Goal: Task Accomplishment & Management: Complete application form

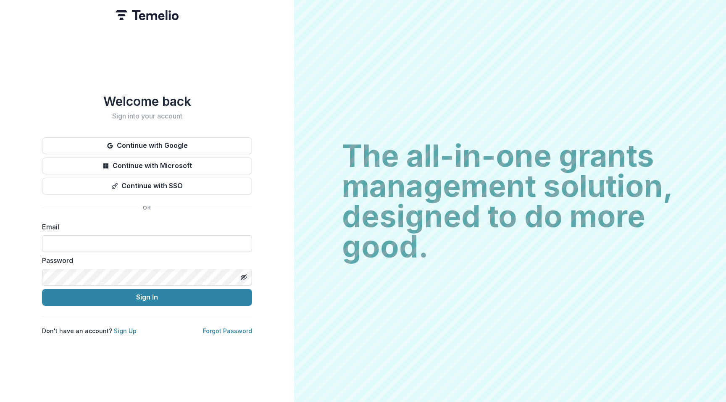
click at [90, 240] on input at bounding box center [147, 243] width 210 height 17
type input "**********"
click at [147, 294] on button "Sign In" at bounding box center [147, 297] width 210 height 17
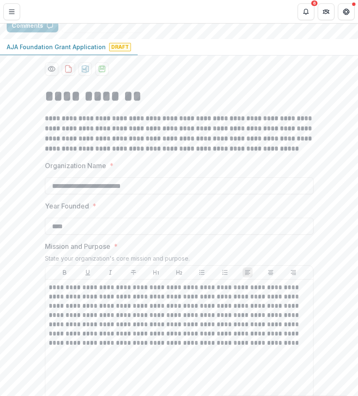
scroll to position [92, 0]
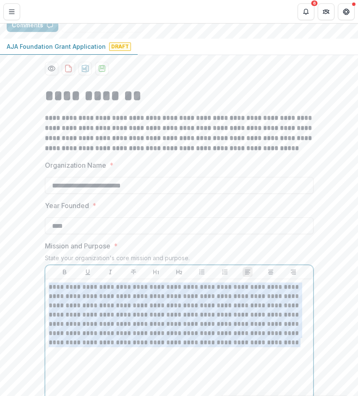
drag, startPoint x: 236, startPoint y: 344, endPoint x: 44, endPoint y: 284, distance: 200.8
click at [45, 284] on div "**********" at bounding box center [179, 345] width 268 height 133
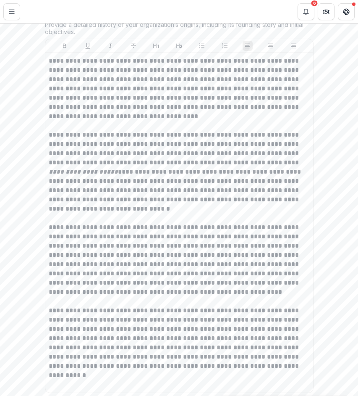
scroll to position [514, 0]
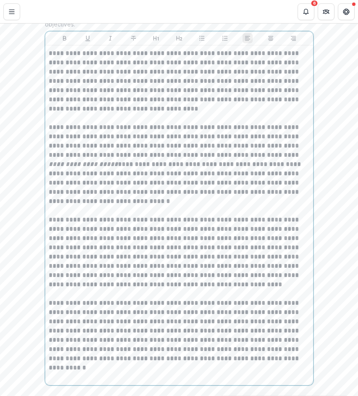
click at [252, 341] on p "**********" at bounding box center [179, 330] width 261 height 65
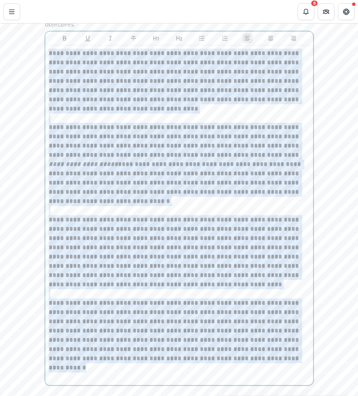
drag, startPoint x: 274, startPoint y: 360, endPoint x: 38, endPoint y: 54, distance: 386.5
click at [38, 54] on div "**********" at bounding box center [179, 168] width 282 height 1025
copy div "**********"
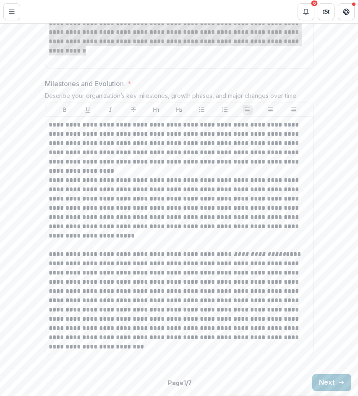
scroll to position [831, 0]
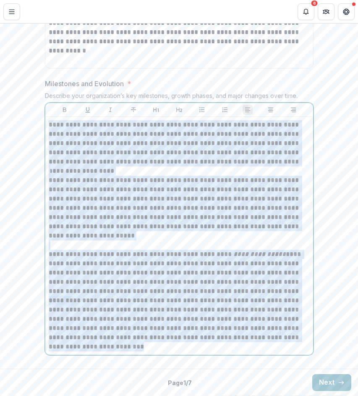
drag, startPoint x: 47, startPoint y: 125, endPoint x: 170, endPoint y: 356, distance: 261.5
click at [170, 356] on div "**********" at bounding box center [179, 219] width 269 height 280
copy div "**********"
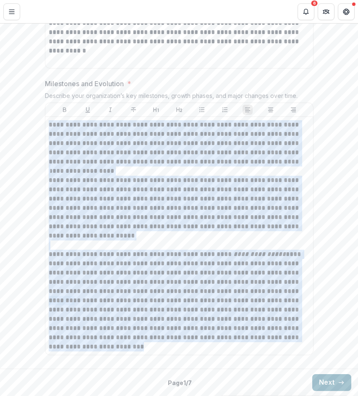
click at [331, 386] on button "Next" at bounding box center [331, 382] width 39 height 17
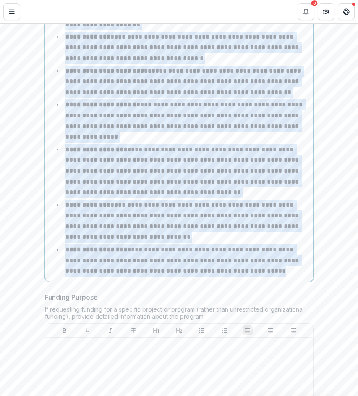
scroll to position [394, 0]
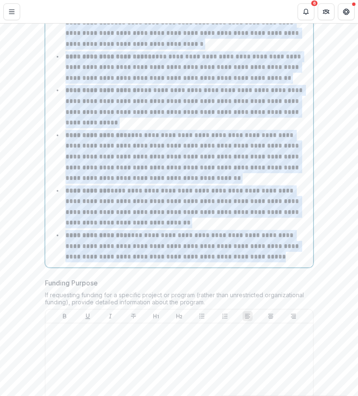
drag, startPoint x: 48, startPoint y: 152, endPoint x: 258, endPoint y: 257, distance: 235.5
click at [258, 257] on div "**********" at bounding box center [179, 62] width 261 height 404
copy div "**********"
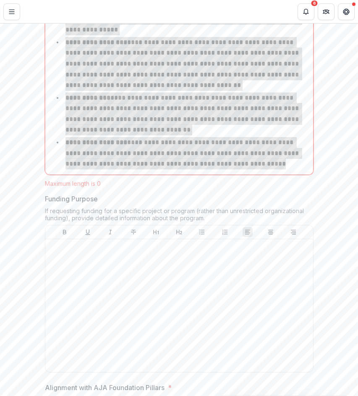
scroll to position [532, 0]
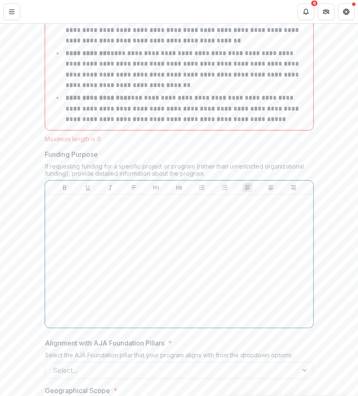
click at [132, 217] on div at bounding box center [179, 261] width 261 height 126
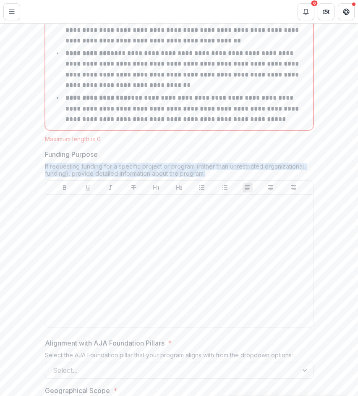
drag, startPoint x: 44, startPoint y: 160, endPoint x: 226, endPoint y: 166, distance: 181.5
click at [226, 166] on div "If requesting funding for a specific project or program (rather than unrestrict…" at bounding box center [179, 172] width 269 height 18
copy div "If requesting funding for a specific project or program (rather than unrestrict…"
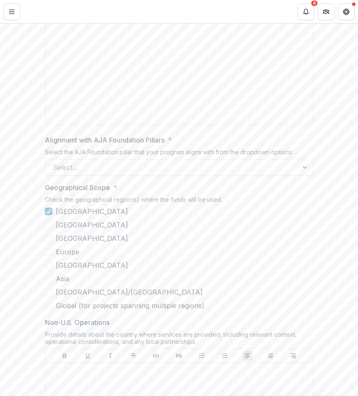
scroll to position [735, 0]
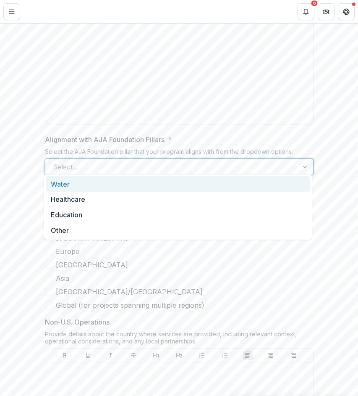
click at [303, 163] on div at bounding box center [305, 167] width 15 height 16
click at [303, 160] on div at bounding box center [305, 167] width 15 height 16
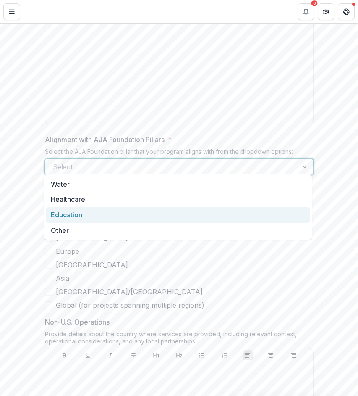
click at [76, 210] on div "Education" at bounding box center [178, 215] width 265 height 16
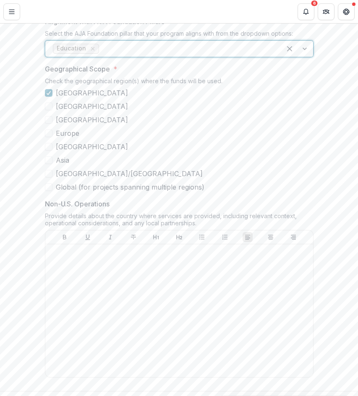
scroll to position [855, 0]
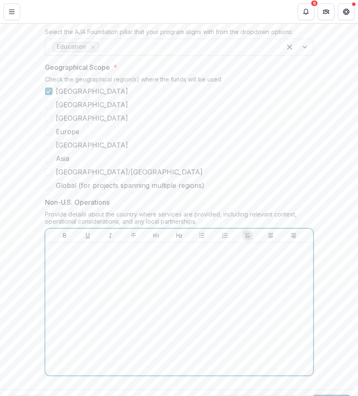
click at [165, 266] on div at bounding box center [179, 309] width 261 height 126
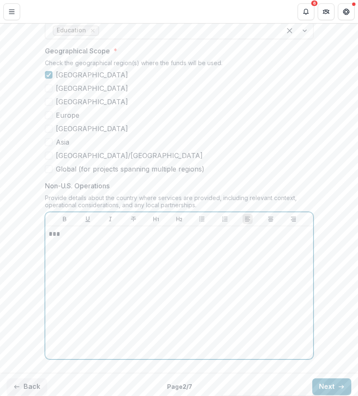
scroll to position [871, 0]
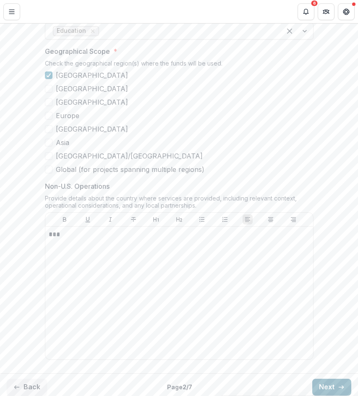
click at [317, 378] on button "Next" at bounding box center [331, 386] width 39 height 17
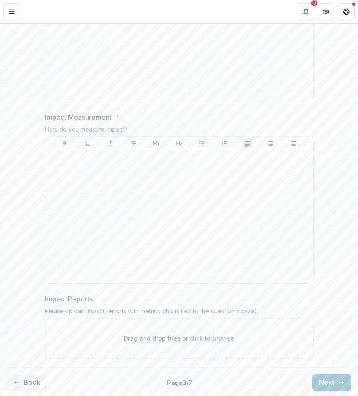
scroll to position [638, 0]
click at [331, 380] on button "Next" at bounding box center [331, 382] width 39 height 17
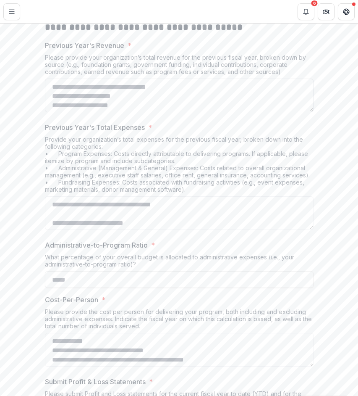
scroll to position [17, 0]
click at [140, 110] on textarea "Previous Year's Revenue *" at bounding box center [179, 96] width 269 height 34
drag, startPoint x: 140, startPoint y: 109, endPoint x: 3, endPoint y: 68, distance: 143.4
click at [3, 68] on div "**********" at bounding box center [179, 191] width 358 height 525
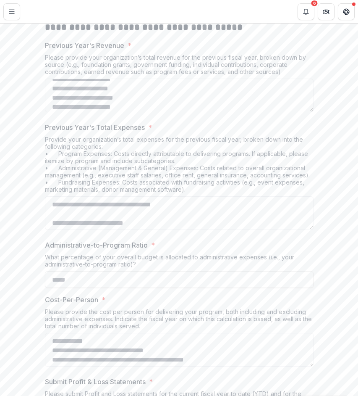
scroll to position [0, 0]
drag, startPoint x: 141, startPoint y: 106, endPoint x: 45, endPoint y: 73, distance: 100.9
click at [41, 73] on div "**********" at bounding box center [179, 191] width 282 height 525
click at [123, 89] on textarea "Previous Year's Revenue *" at bounding box center [179, 96] width 269 height 34
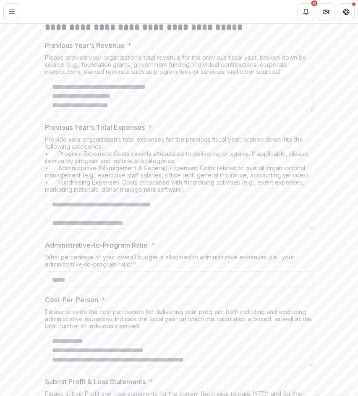
click at [123, 89] on textarea "Previous Year's Revenue *" at bounding box center [179, 96] width 269 height 34
click at [123, 94] on textarea "Previous Year's Revenue *" at bounding box center [179, 96] width 269 height 34
click at [219, 98] on textarea "Previous Year's Revenue *" at bounding box center [179, 96] width 269 height 34
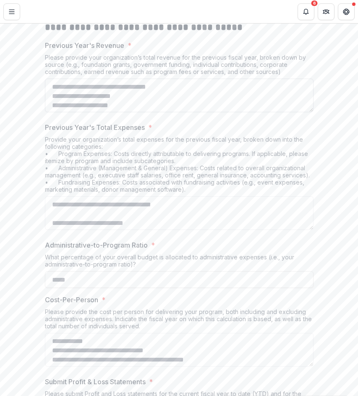
click at [135, 81] on textarea "Previous Year's Revenue *" at bounding box center [179, 96] width 269 height 34
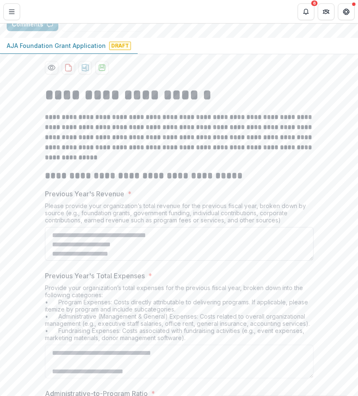
scroll to position [84, 0]
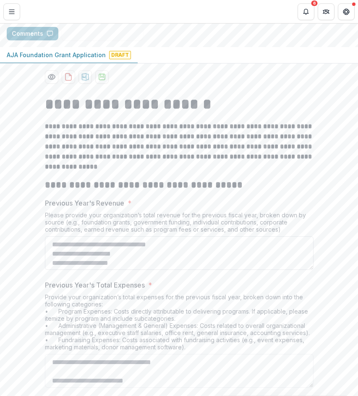
click at [153, 242] on textarea "Previous Year's Revenue *" at bounding box center [179, 253] width 269 height 34
click at [125, 252] on textarea "Previous Year's Revenue *" at bounding box center [179, 253] width 269 height 34
click at [119, 252] on textarea "Previous Year's Revenue *" at bounding box center [179, 253] width 269 height 34
click at [126, 252] on textarea "Previous Year's Revenue *" at bounding box center [179, 253] width 269 height 34
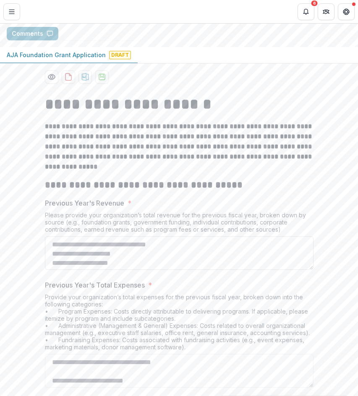
click at [126, 252] on textarea "Previous Year's Revenue *" at bounding box center [179, 253] width 269 height 34
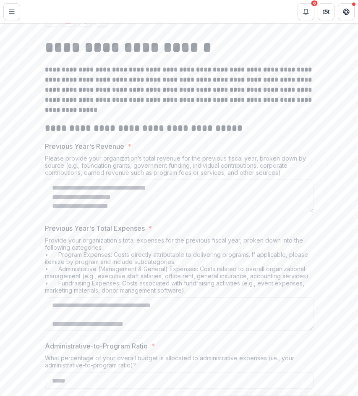
scroll to position [225, 0]
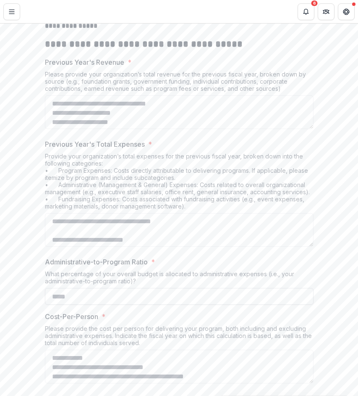
click at [100, 297] on input "Administrative-to-Program Ratio *" at bounding box center [179, 296] width 269 height 17
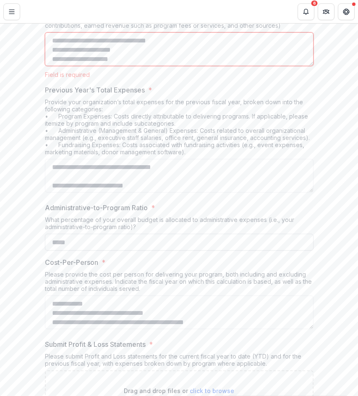
scroll to position [340, 0]
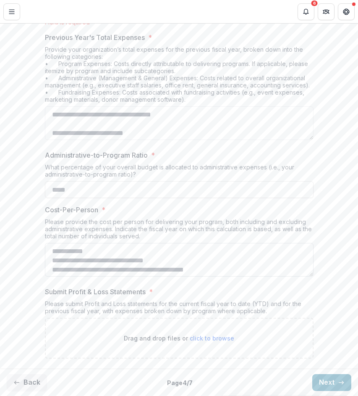
click at [92, 268] on textarea "Cost-Per-Person *" at bounding box center [179, 260] width 269 height 34
click at [92, 260] on textarea "Cost-Per-Person *" at bounding box center [179, 260] width 269 height 34
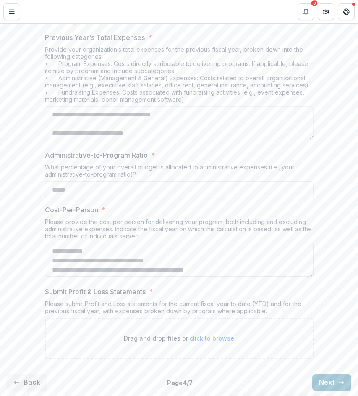
drag, startPoint x: 85, startPoint y: 260, endPoint x: 153, endPoint y: 260, distance: 68.0
click at [85, 260] on textarea "Cost-Per-Person *" at bounding box center [179, 260] width 269 height 34
click at [159, 261] on textarea "Cost-Per-Person *" at bounding box center [179, 260] width 269 height 34
click at [163, 259] on textarea "Cost-Per-Person *" at bounding box center [179, 260] width 269 height 34
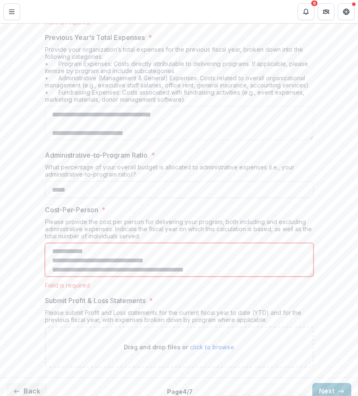
click at [163, 241] on div "Please provide the cost per person for delivering your program, both including …" at bounding box center [179, 230] width 269 height 25
click at [141, 262] on textarea "Cost-Per-Person *" at bounding box center [179, 260] width 269 height 34
type textarea "*"
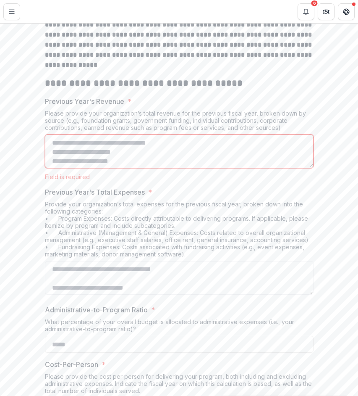
scroll to position [186, 0]
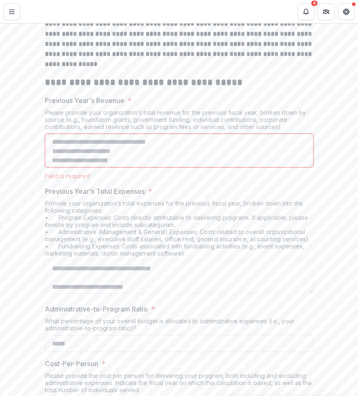
click at [139, 148] on textarea "Previous Year's Revenue *" at bounding box center [179, 151] width 269 height 34
type textarea "*"
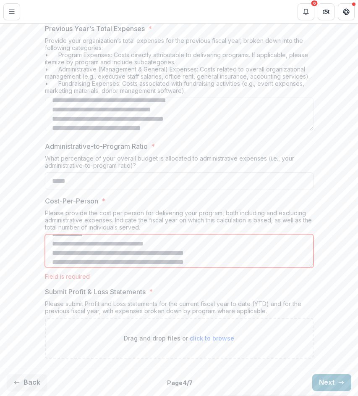
scroll to position [8, 0]
click at [325, 383] on button "Next" at bounding box center [331, 382] width 39 height 17
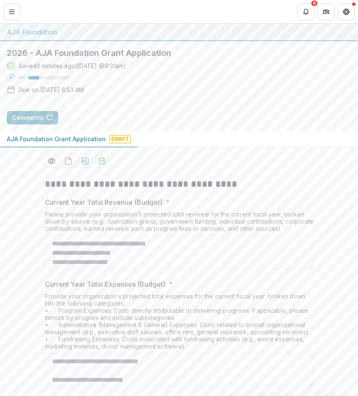
scroll to position [0, 0]
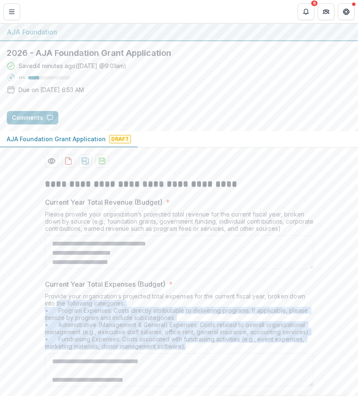
drag, startPoint x: 187, startPoint y: 346, endPoint x: 37, endPoint y: 299, distance: 157.9
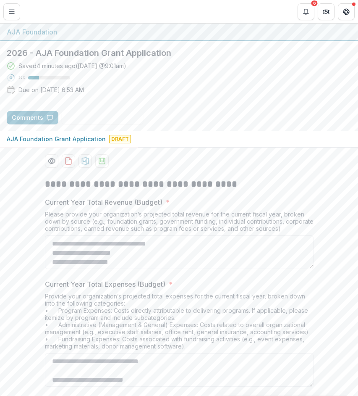
click at [67, 302] on div "Provide your organization’s projected total expenses for the current fiscal yea…" at bounding box center [179, 322] width 269 height 60
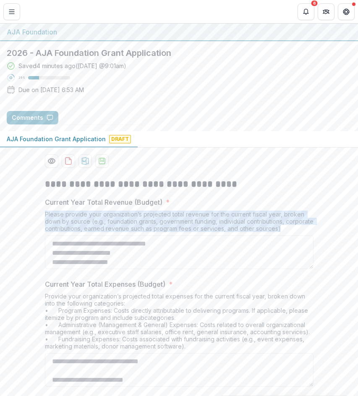
drag, startPoint x: 309, startPoint y: 227, endPoint x: 39, endPoint y: 215, distance: 269.9
copy div "Please provide your organization’s projected total revenue for the current fisc…"
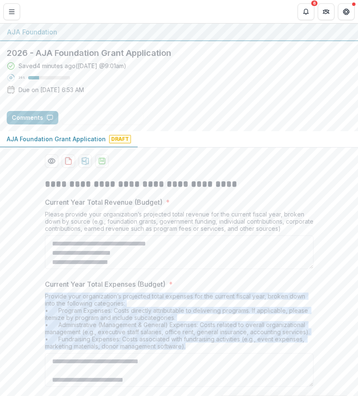
drag, startPoint x: 191, startPoint y: 346, endPoint x: 39, endPoint y: 297, distance: 159.8
copy div "Provide your organization’s projected total expenses for the current fiscal yea…"
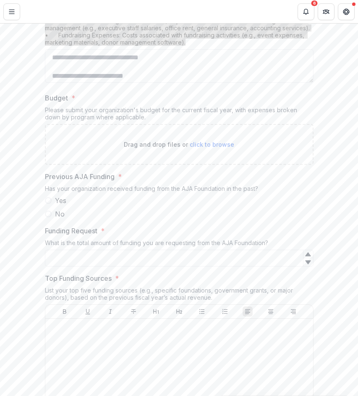
scroll to position [294, 0]
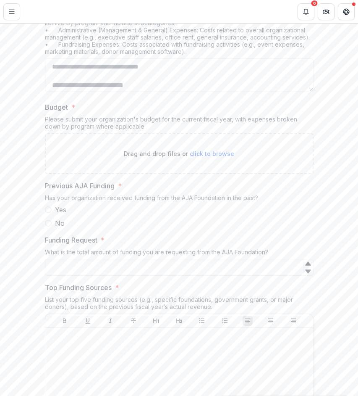
click at [49, 210] on span at bounding box center [48, 209] width 7 height 7
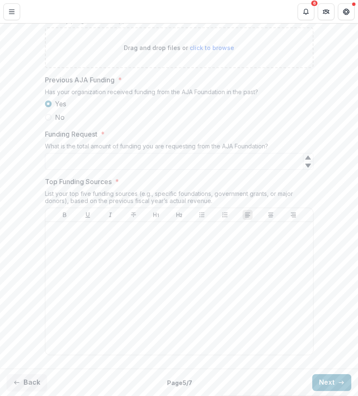
scroll to position [400, 0]
click at [31, 380] on button "Back" at bounding box center [27, 382] width 40 height 17
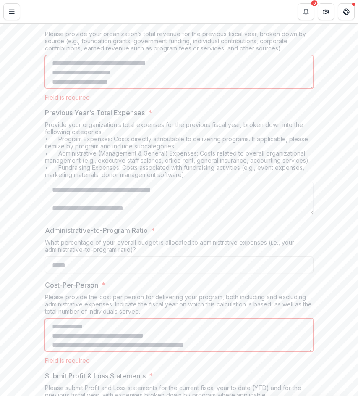
click at [102, 148] on div "Provide your organization’s total expenses for the previous fiscal year, broken…" at bounding box center [179, 151] width 269 height 60
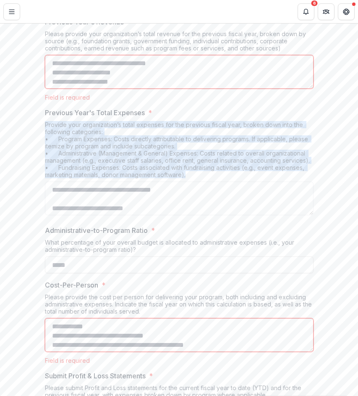
drag, startPoint x: 42, startPoint y: 124, endPoint x: 204, endPoint y: 173, distance: 168.8
click at [204, 173] on div "**********" at bounding box center [179, 177] width 282 height 543
copy div "Provide your organization’s total expenses for the previous fiscal year, broken…"
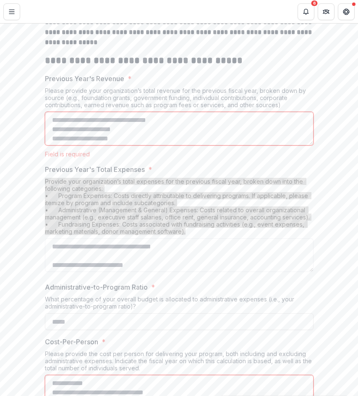
scroll to position [206, 0]
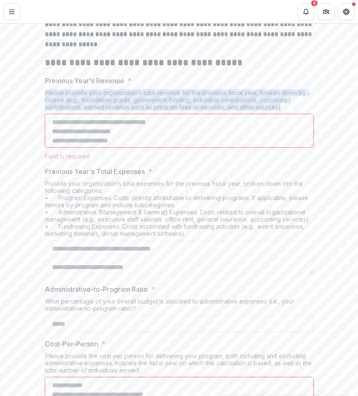
drag, startPoint x: 41, startPoint y: 91, endPoint x: 289, endPoint y: 110, distance: 248.5
click at [289, 110] on div "**********" at bounding box center [179, 236] width 282 height 543
copy div "Please provide your organization’s total revenue for the previous fiscal year, …"
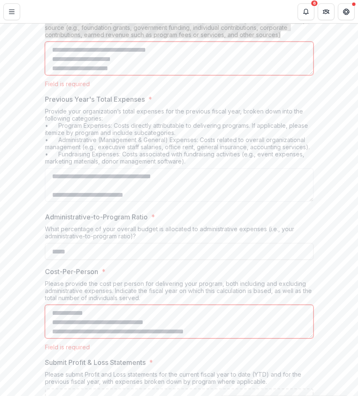
scroll to position [313, 0]
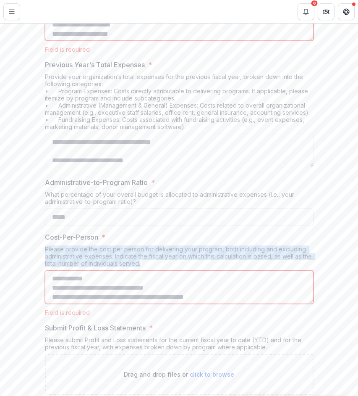
drag, startPoint x: 44, startPoint y: 250, endPoint x: 163, endPoint y: 266, distance: 119.9
click at [163, 266] on div "Please provide the cost per person for delivering your program, both including …" at bounding box center [179, 257] width 269 height 25
copy div "Please provide the cost per person for delivering your program, both including …"
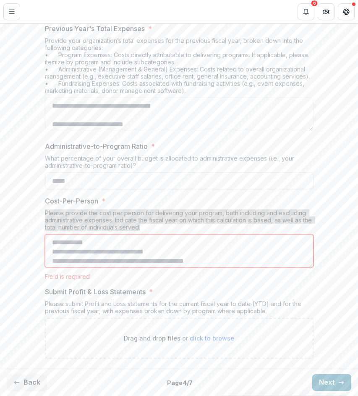
scroll to position [349, 0]
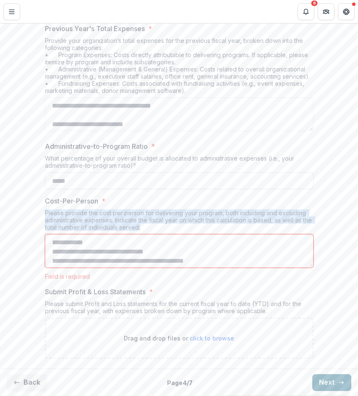
click at [320, 383] on button "Next" at bounding box center [331, 382] width 39 height 17
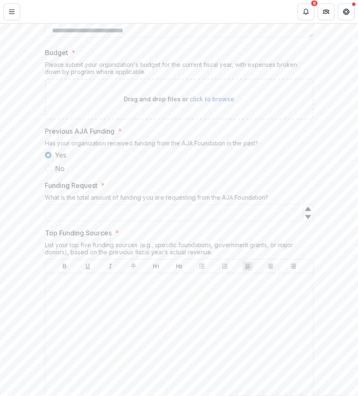
scroll to position [275, 0]
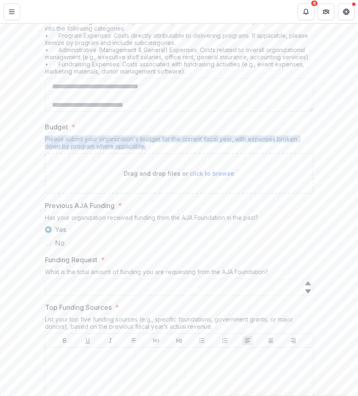
drag, startPoint x: 45, startPoint y: 139, endPoint x: 134, endPoint y: 147, distance: 89.8
click at [134, 147] on div "Please submit your organization's budget for the current fiscal year, with expe…" at bounding box center [179, 144] width 269 height 18
copy div "Please submit your organization's budget for the current fiscal year, with expe…"
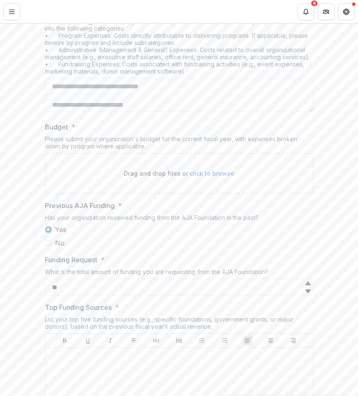
click at [307, 291] on icon at bounding box center [307, 291] width 5 height 4
type input "*"
click at [305, 281] on icon at bounding box center [308, 283] width 7 height 7
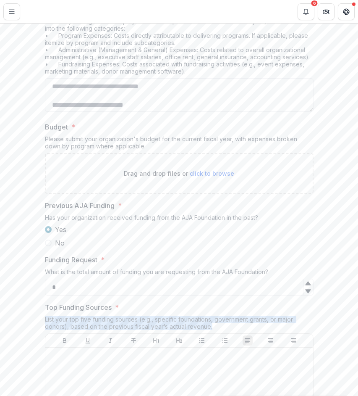
drag, startPoint x: 43, startPoint y: 318, endPoint x: 220, endPoint y: 327, distance: 177.9
click at [220, 327] on div "**********" at bounding box center [179, 193] width 282 height 594
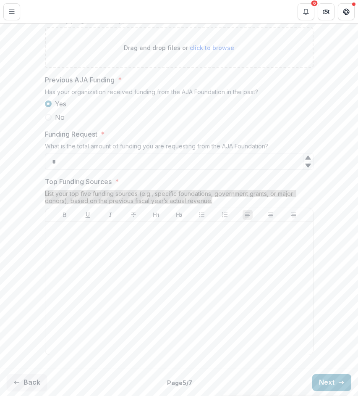
scroll to position [400, 0]
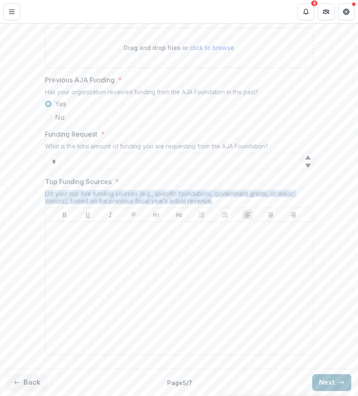
click at [328, 379] on button "Next" at bounding box center [331, 382] width 39 height 17
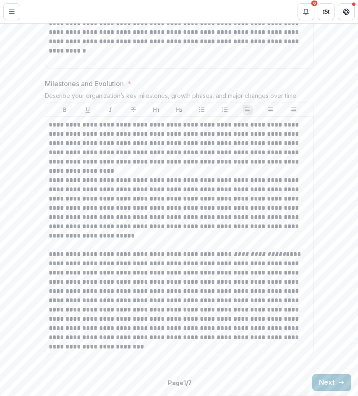
scroll to position [831, 0]
click at [327, 382] on button "Next" at bounding box center [331, 382] width 39 height 17
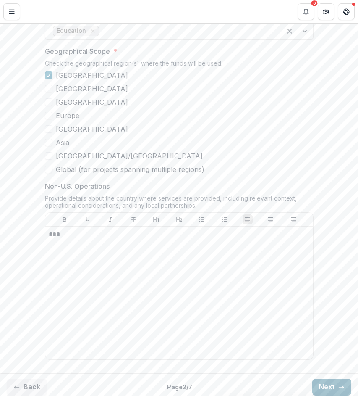
click at [326, 385] on button "Next" at bounding box center [331, 386] width 39 height 17
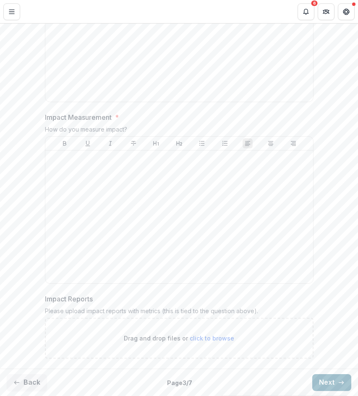
click at [326, 382] on button "Next" at bounding box center [331, 382] width 39 height 17
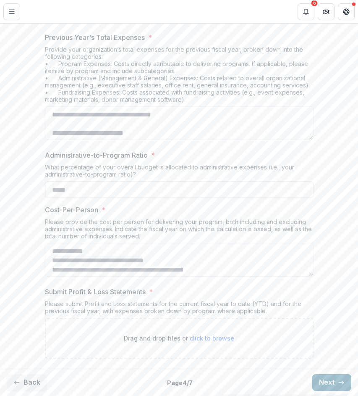
click at [322, 383] on button "Next" at bounding box center [331, 382] width 39 height 17
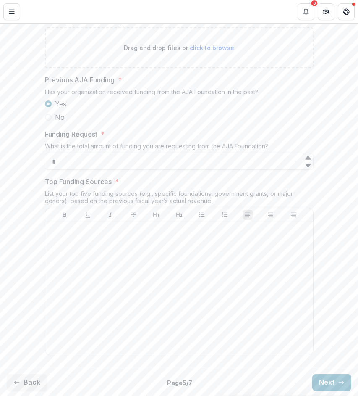
scroll to position [400, 0]
click at [323, 379] on button "Next" at bounding box center [331, 382] width 39 height 17
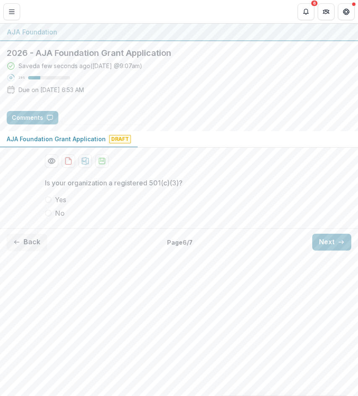
click at [47, 202] on span at bounding box center [48, 199] width 7 height 7
click at [334, 241] on button "Next" at bounding box center [331, 242] width 39 height 17
